Goal: Navigation & Orientation: Find specific page/section

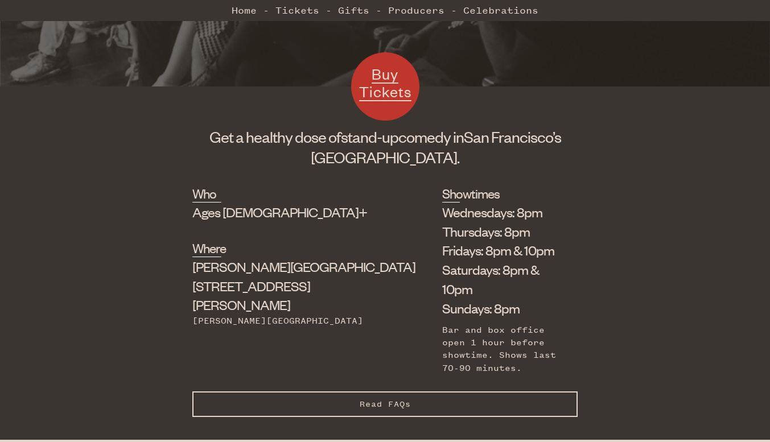
scroll to position [342, 0]
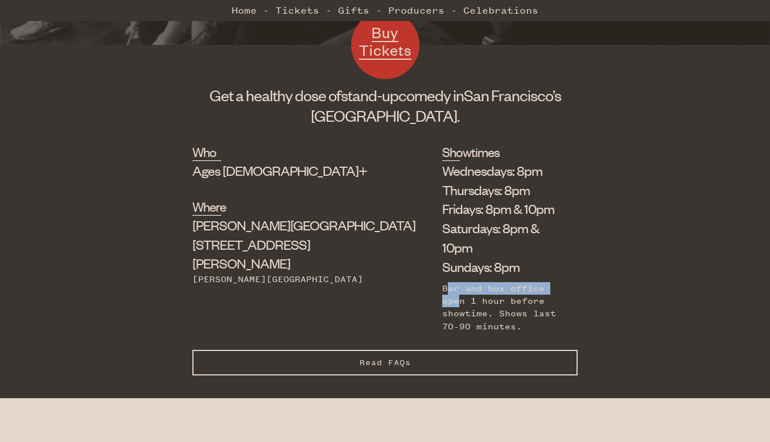
drag, startPoint x: 363, startPoint y: 268, endPoint x: 481, endPoint y: 270, distance: 118.4
click at [481, 282] on div "Bar and box office open 1 hour before showtime. Shows last 70-90 minutes." at bounding box center [501, 307] width 118 height 51
click at [496, 282] on div "Bar and box office open 1 hour before showtime. Shows last 70-90 minutes." at bounding box center [501, 307] width 118 height 51
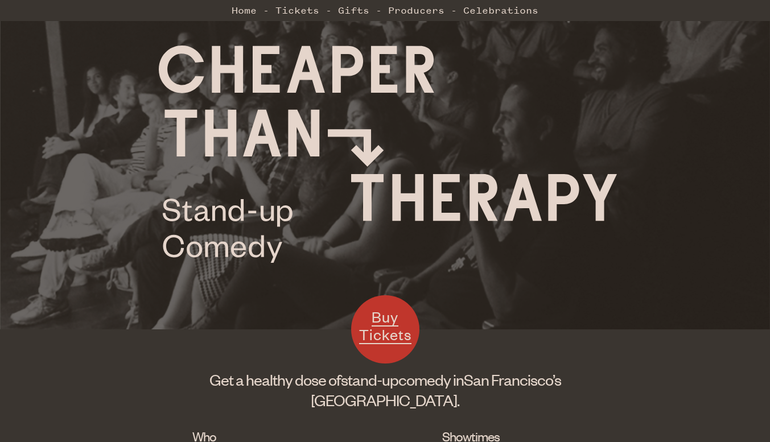
scroll to position [0, 0]
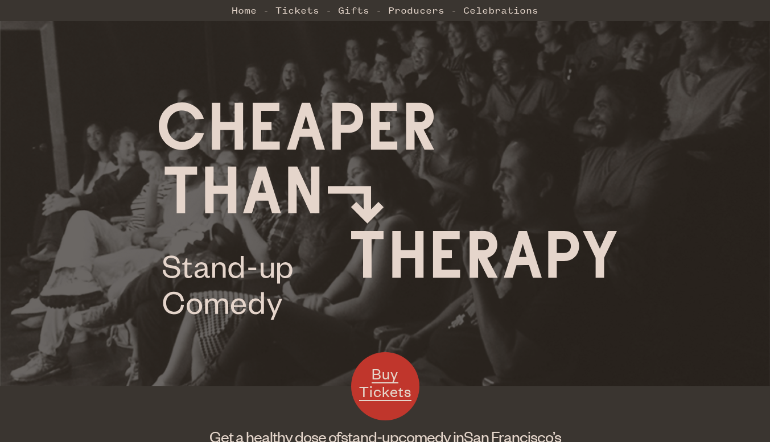
click at [310, 14] on link "Tickets" at bounding box center [298, 10] width 44 height 23
click at [400, 7] on link "Producers" at bounding box center [416, 10] width 56 height 23
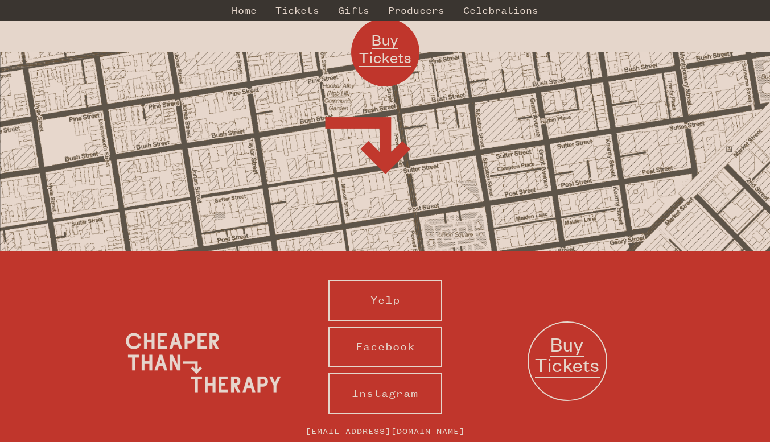
scroll to position [1094, 0]
